Goal: Check status: Check status

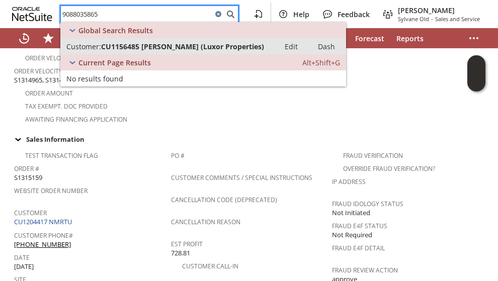
type input "9088035865"
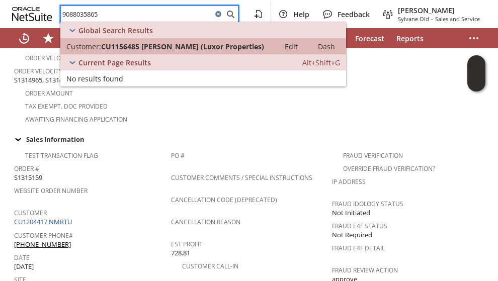
click at [154, 44] on span "CU1156485 Mohamed Alyeldin (Luxor Properties)" at bounding box center [182, 47] width 163 height 10
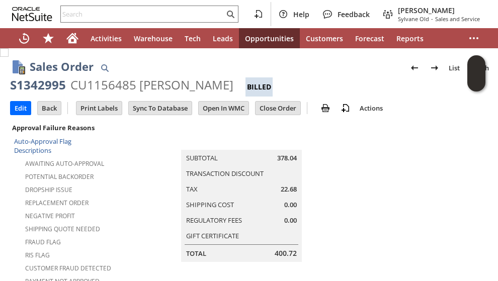
drag, startPoint x: 70, startPoint y: 83, endPoint x: 242, endPoint y: 84, distance: 171.1
click at [233, 84] on div "CU1156485 [PERSON_NAME]" at bounding box center [151, 85] width 163 height 16
copy div "CU1156485 [PERSON_NAME]"
click at [141, 183] on td "Summary Subtotal 378.04 Transaction Discount Tax 22.68 Shipping Cost 0.00 Regul…" at bounding box center [252, 191] width 280 height 141
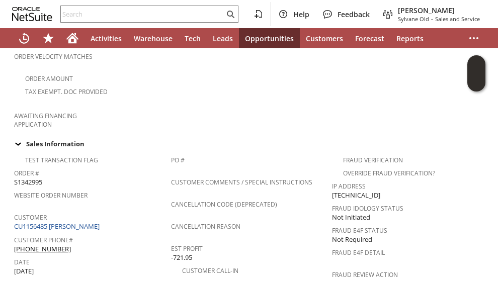
scroll to position [352, 0]
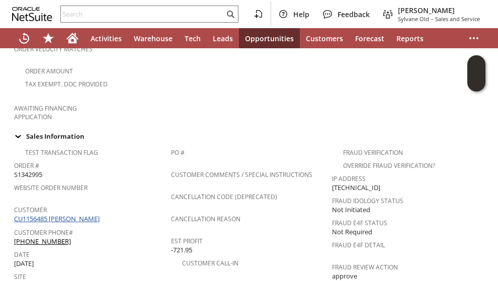
click at [99, 214] on link "CU1156485 [PERSON_NAME]" at bounding box center [58, 218] width 88 height 9
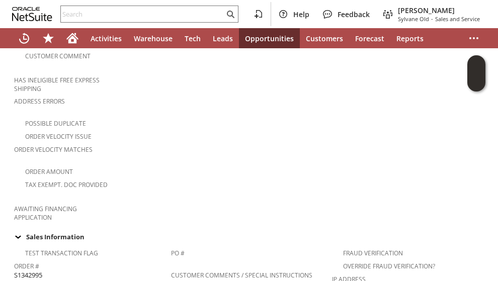
scroll to position [403, 0]
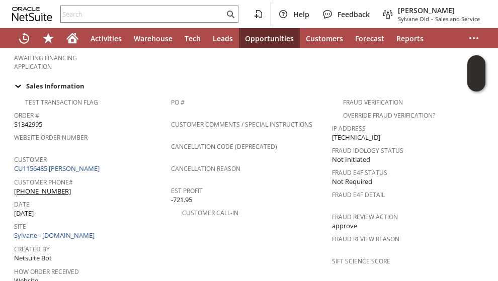
click at [135, 242] on div "Created By Netsuite Bot" at bounding box center [90, 253] width 152 height 22
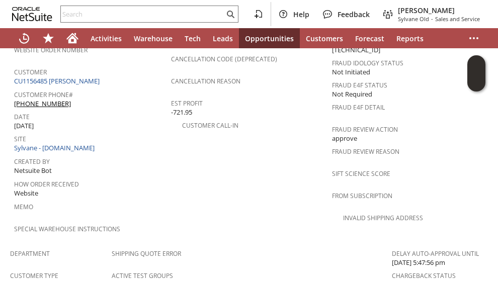
scroll to position [554, 0]
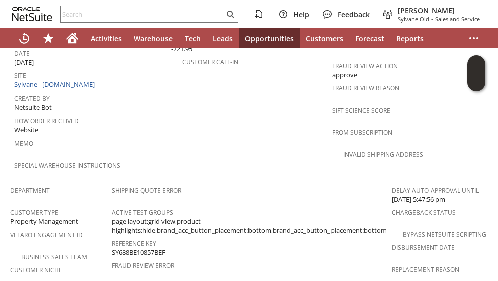
click at [95, 228] on div "Velaro Engagement ID" at bounding box center [58, 238] width 97 height 21
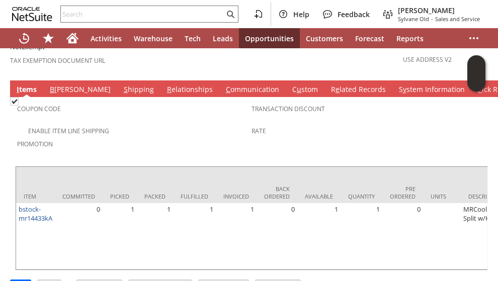
scroll to position [809, 0]
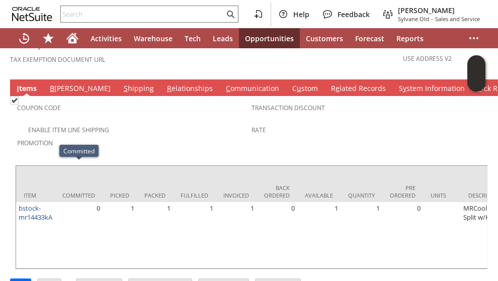
click at [144, 123] on td "Enable Item Line Shipping" at bounding box center [134, 129] width 234 height 13
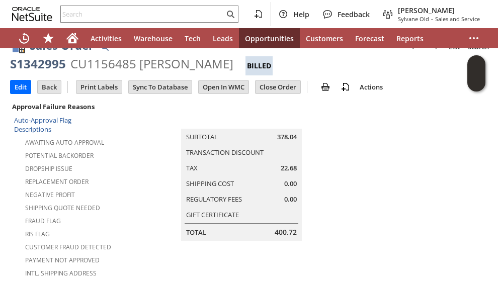
scroll to position [0, 0]
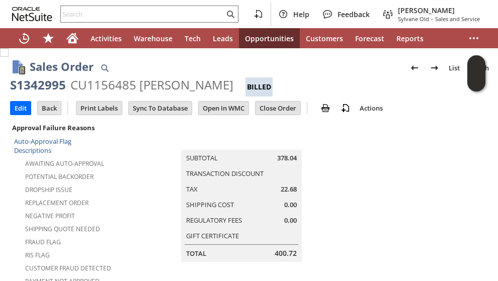
click at [138, 157] on td "Summary Subtotal 378.04 Transaction Discount Tax 22.68 Shipping Cost 0.00 Regul…" at bounding box center [252, 191] width 280 height 141
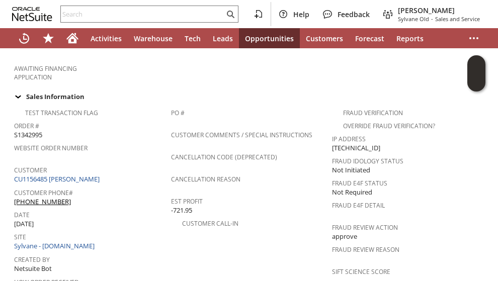
scroll to position [403, 0]
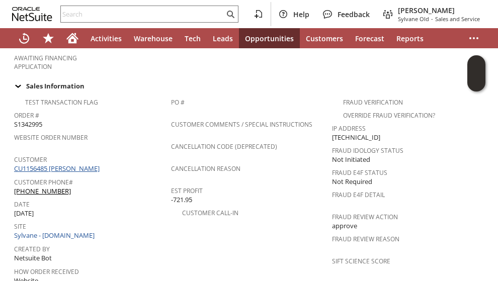
click at [95, 164] on link "CU1156485 [PERSON_NAME]" at bounding box center [58, 168] width 88 height 9
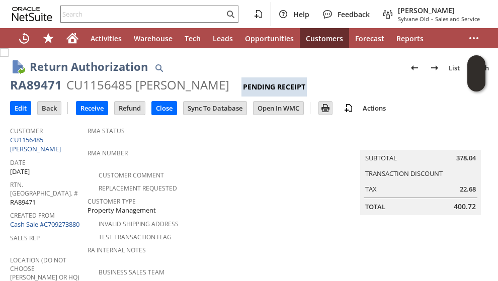
click at [202, 181] on div "Replacement Requested" at bounding box center [228, 187] width 280 height 12
click at [63, 141] on link "CU1156485 [PERSON_NAME]" at bounding box center [36, 144] width 53 height 18
